Goal: Find specific page/section: Find specific page/section

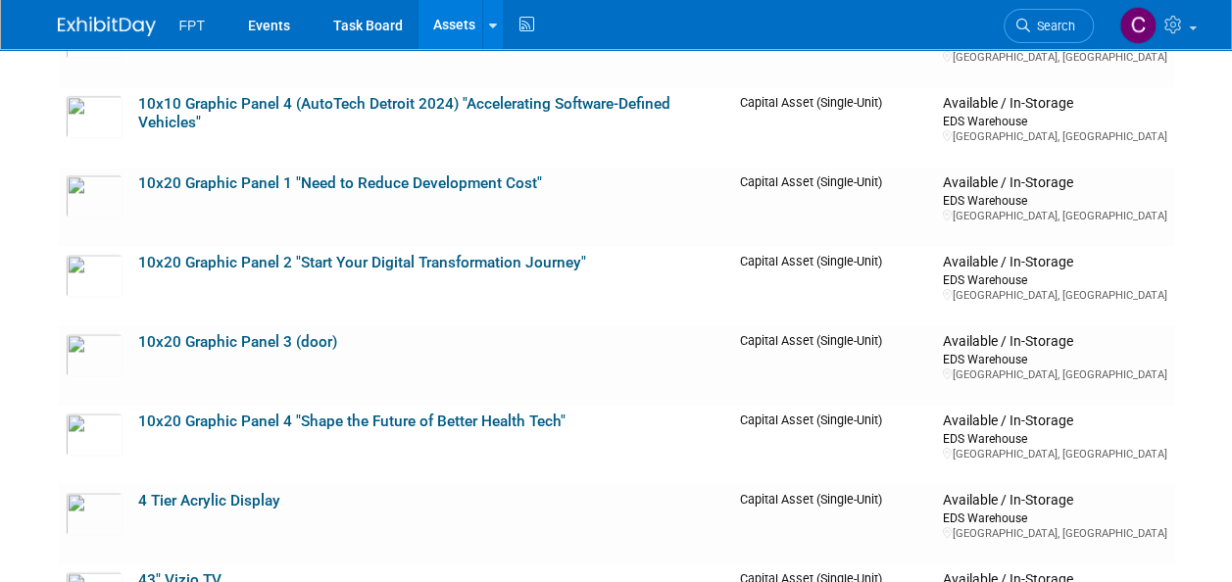
scroll to position [1188, 0]
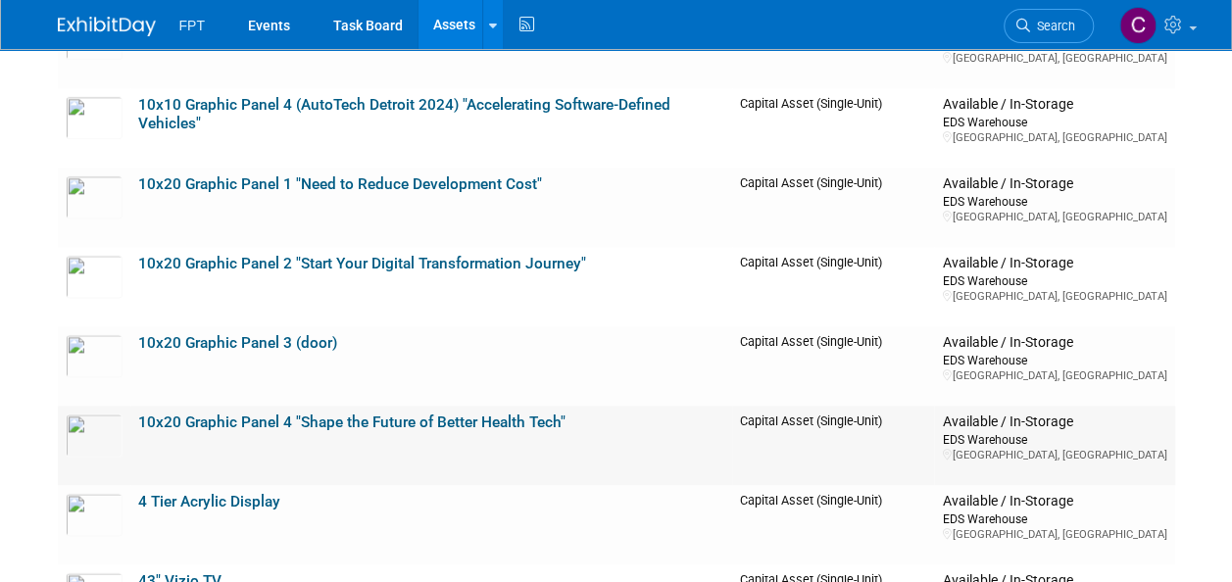
click at [292, 421] on link "10x20 Graphic Panel 4 "Shape the Future of Better Health Tech"" at bounding box center [351, 422] width 427 height 18
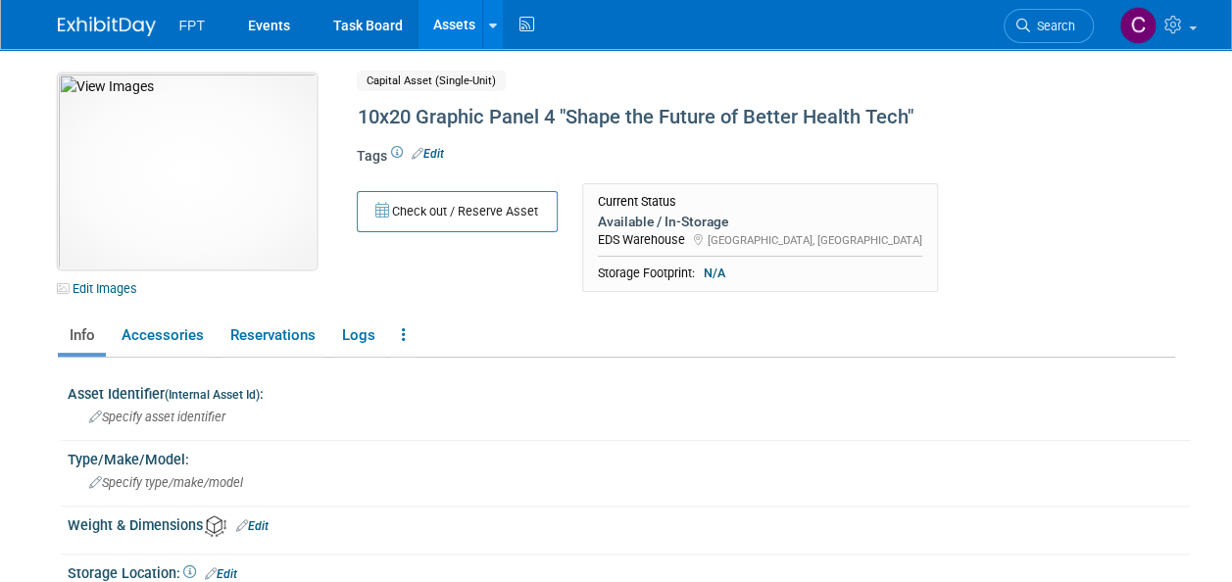
click at [233, 196] on img at bounding box center [187, 171] width 259 height 196
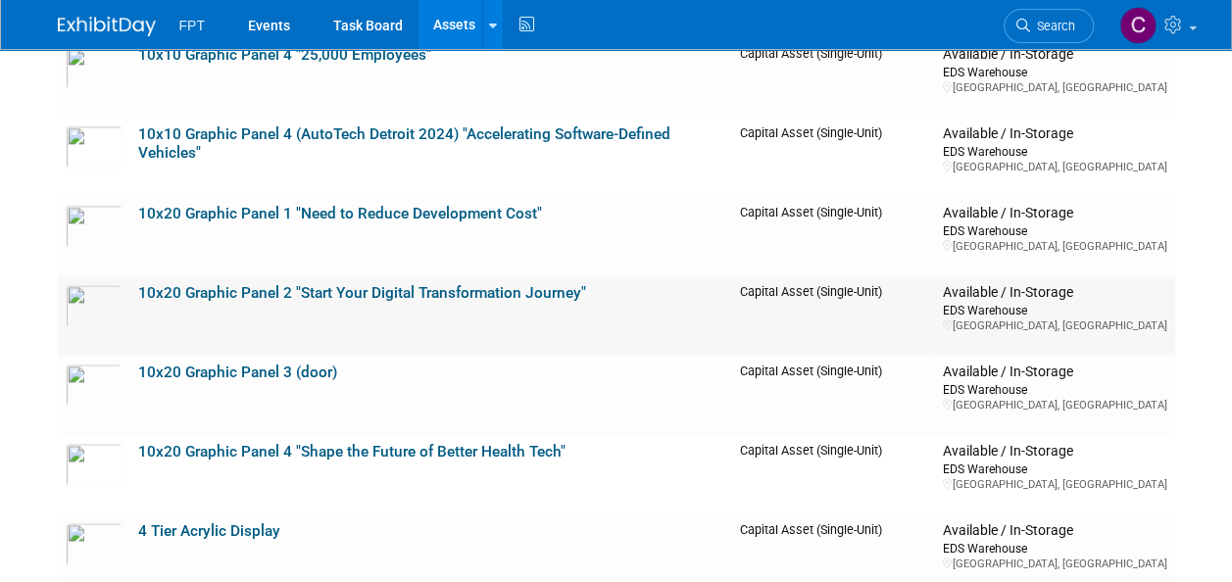
scroll to position [1157, 0]
click at [308, 291] on link "10x20 Graphic Panel 2 "Start Your Digital Transformation Journey"" at bounding box center [362, 294] width 448 height 18
